Goal: Use online tool/utility

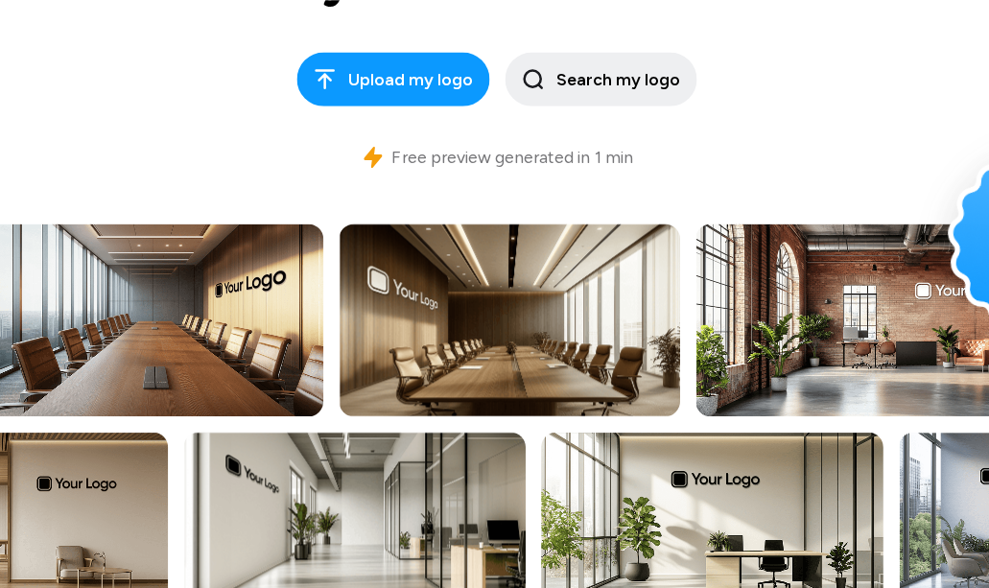
scroll to position [372, 0]
click at [665, 84] on span "Search my logo" at bounding box center [598, 78] width 158 height 25
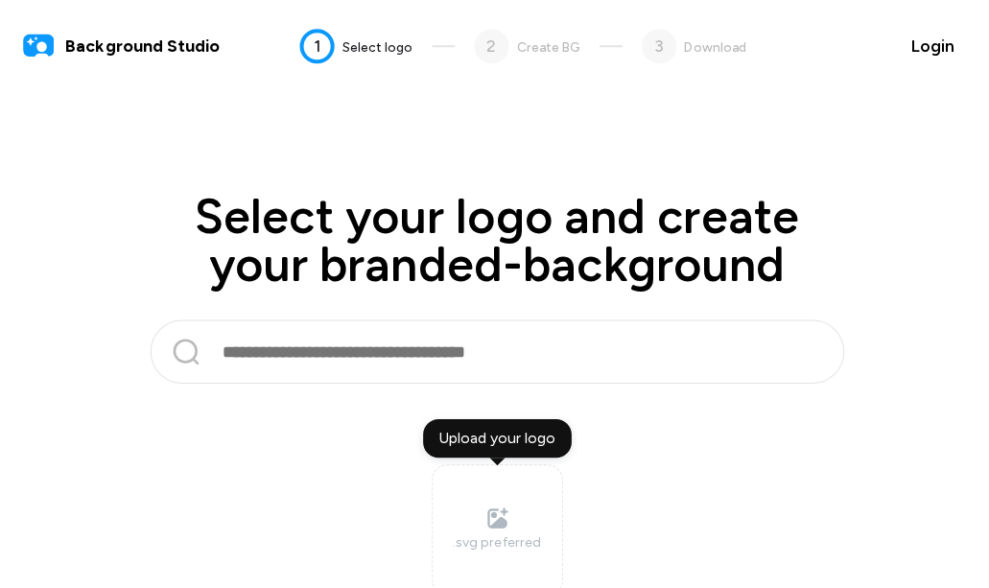
click at [657, 343] on input "text" at bounding box center [500, 350] width 560 height 46
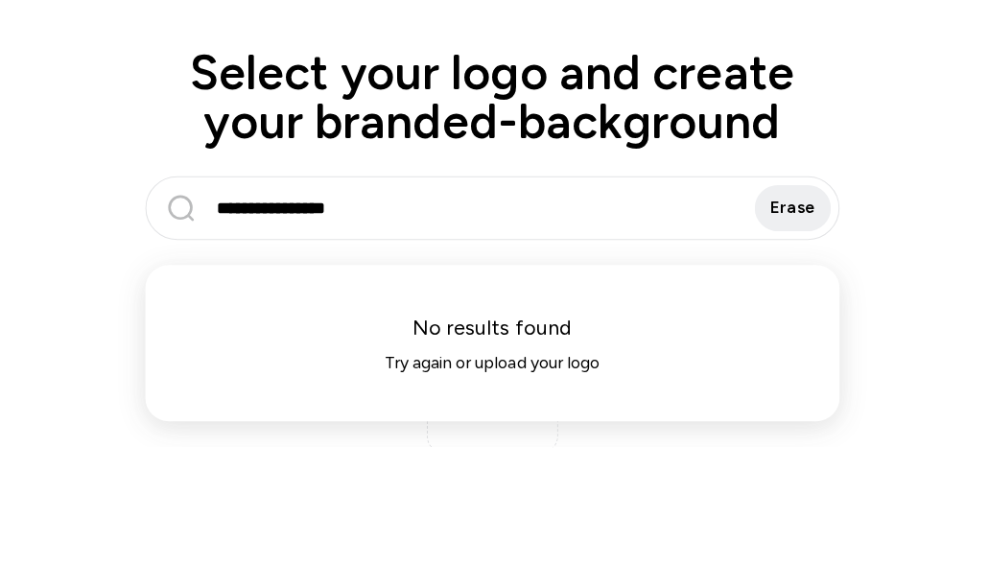
scroll to position [55, 0]
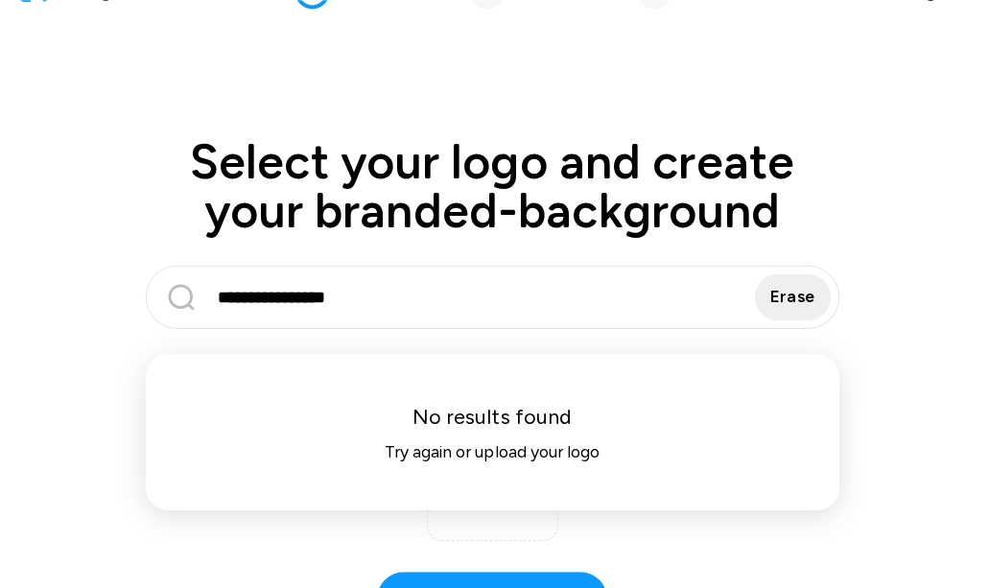
click at [634, 288] on input "**********" at bounding box center [478, 295] width 517 height 46
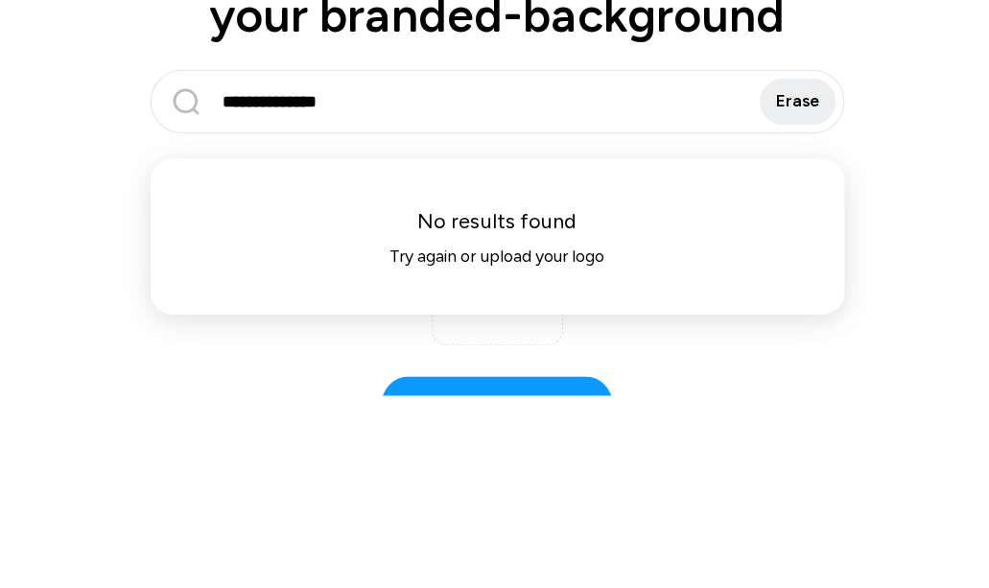
type input "**********"
click at [811, 272] on button "Erase" at bounding box center [794, 295] width 76 height 46
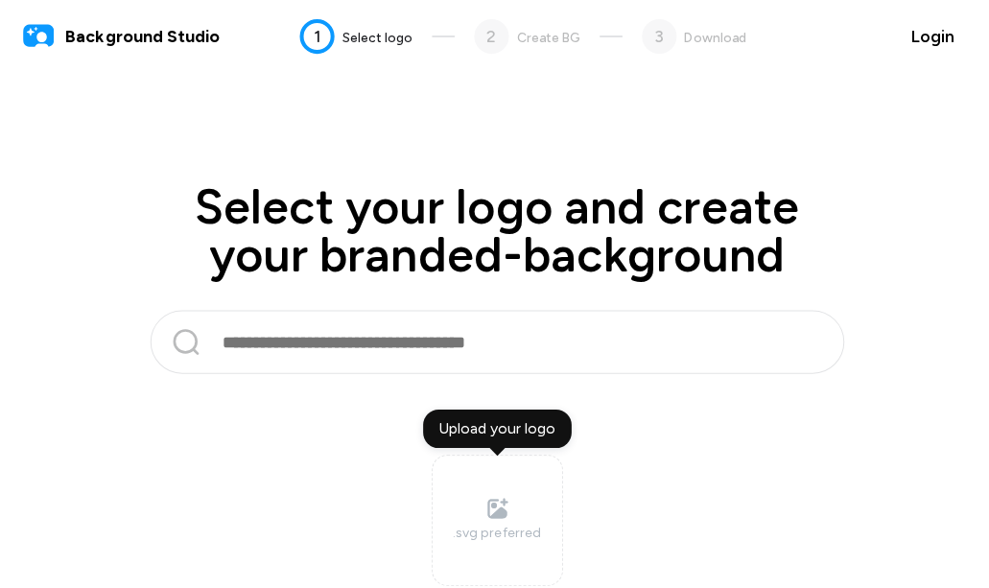
scroll to position [0, 0]
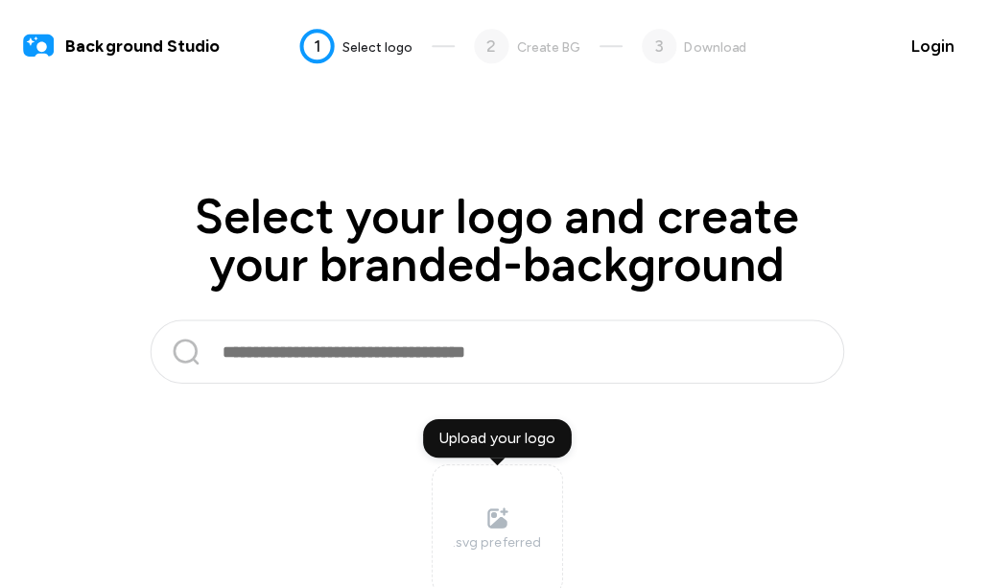
click at [531, 428] on div "Upload your logo" at bounding box center [495, 436] width 148 height 38
click at [0, 0] on input "Upload your logo .svg preferred" at bounding box center [0, 0] width 0 height 0
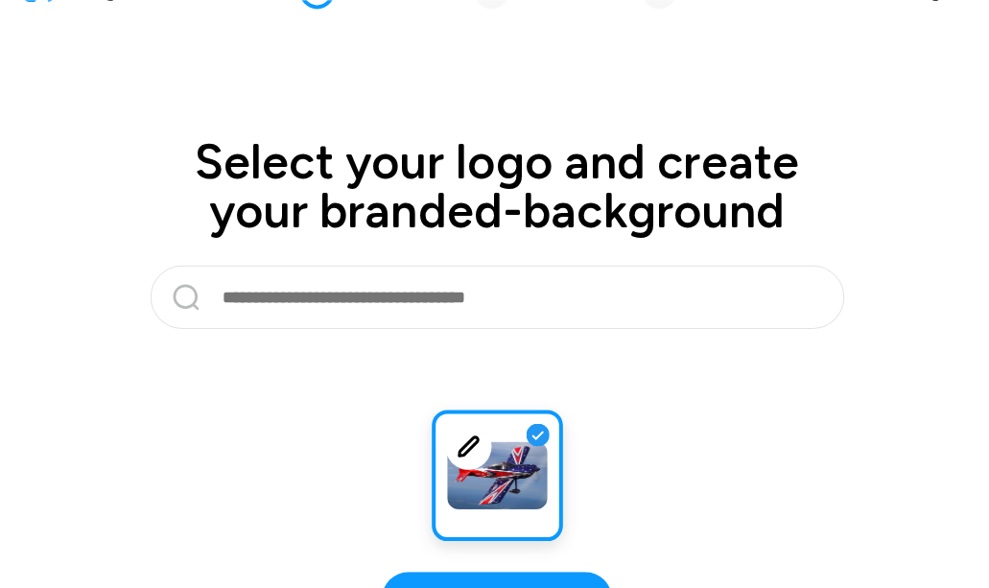
click at [577, 584] on span "Get my background now" at bounding box center [494, 594] width 197 height 25
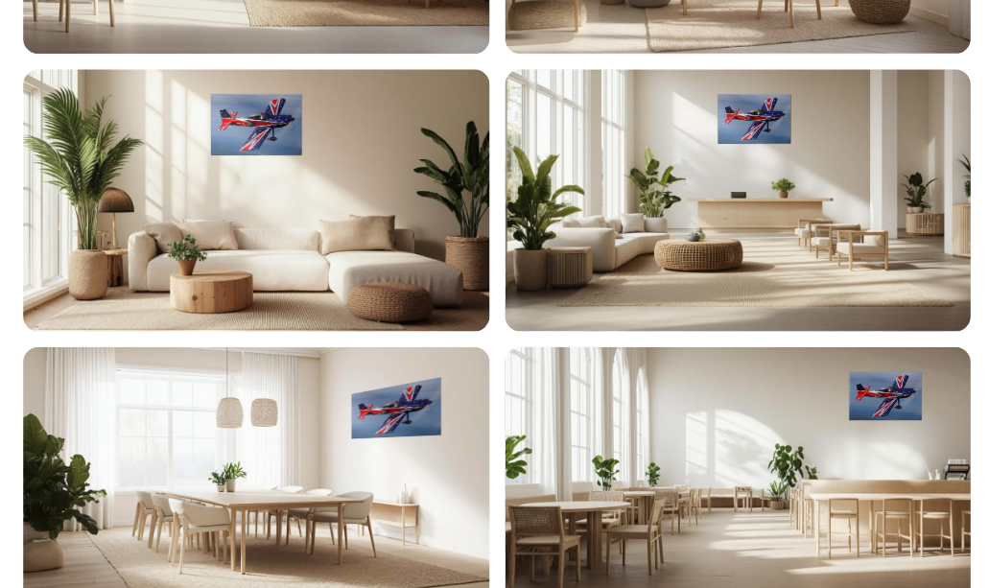
scroll to position [5120, 0]
